Goal: Task Accomplishment & Management: Manage account settings

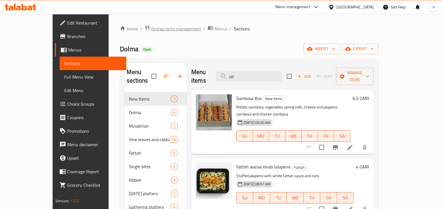
click at [151, 30] on span "Restaurants management" at bounding box center [176, 28] width 50 height 7
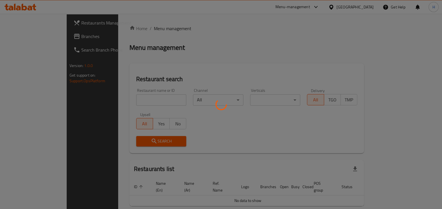
click at [153, 96] on div at bounding box center [221, 104] width 442 height 209
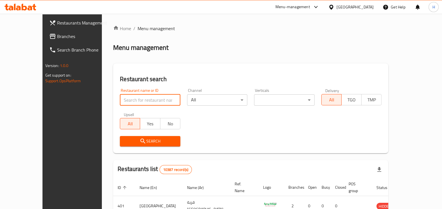
click at [145, 100] on input "search" at bounding box center [150, 99] width 60 height 11
type input "mezza"
click button "Search" at bounding box center [150, 141] width 60 height 10
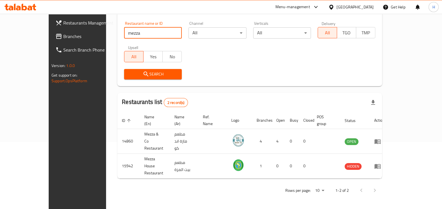
scroll to position [51, 0]
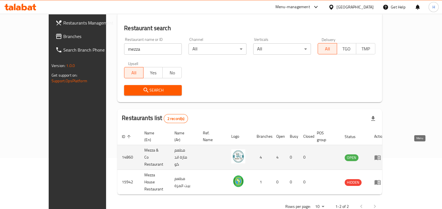
click at [380, 155] on icon "enhanced table" at bounding box center [377, 157] width 6 height 5
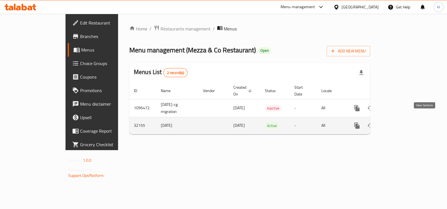
click at [401, 122] on icon "enhanced table" at bounding box center [397, 125] width 7 height 7
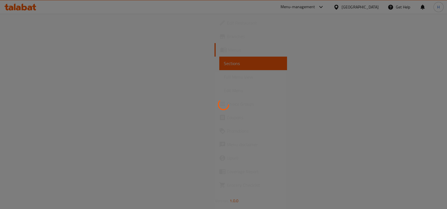
click at [155, 111] on div at bounding box center [223, 104] width 447 height 209
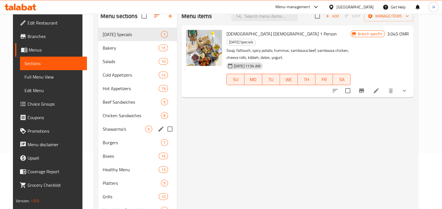
scroll to position [58, 0]
